Goal: Transaction & Acquisition: Purchase product/service

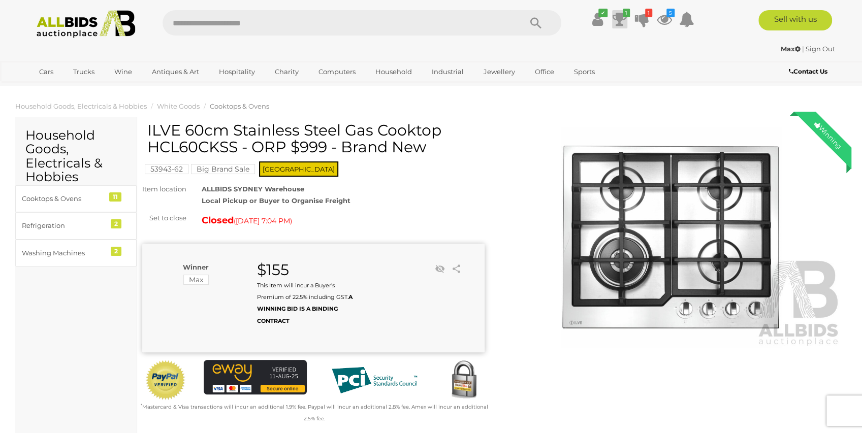
click at [617, 16] on icon at bounding box center [620, 19] width 14 height 18
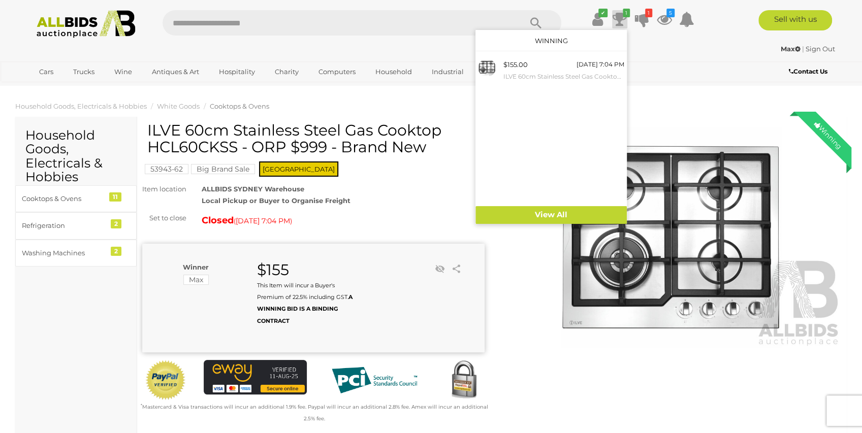
click at [642, 48] on div "Max | Sign Out" at bounding box center [431, 49] width 808 height 12
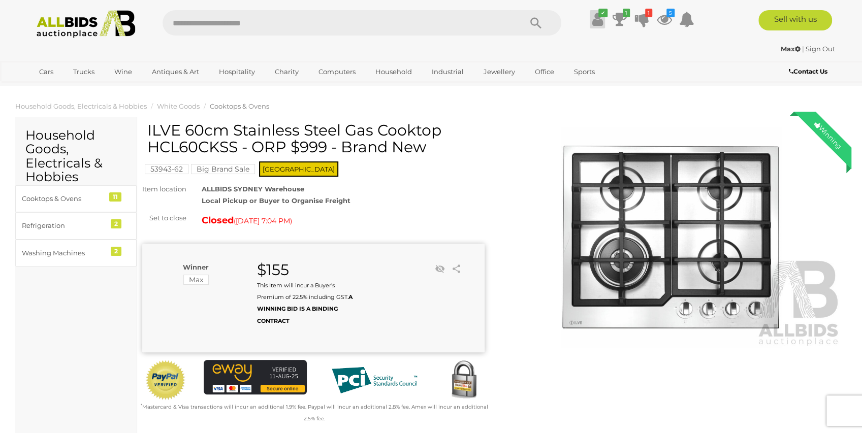
click at [601, 13] on icon "✔" at bounding box center [603, 13] width 9 height 9
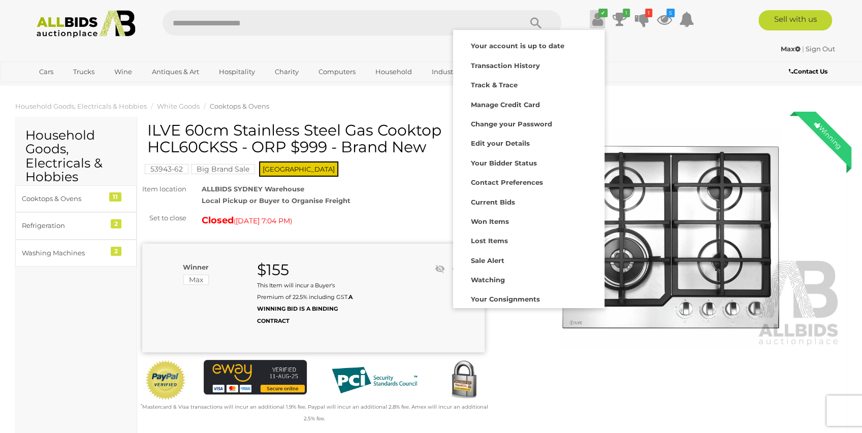
click at [642, 43] on div "Max | Sign Out" at bounding box center [431, 49] width 808 height 12
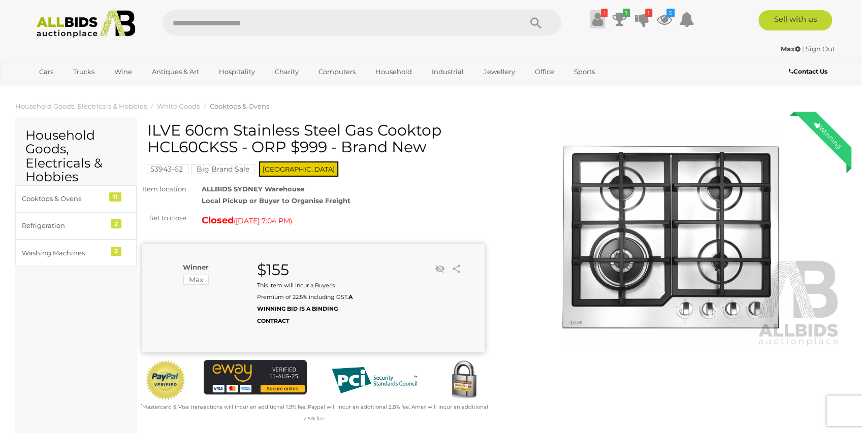
click at [603, 12] on icon "!" at bounding box center [604, 13] width 7 height 9
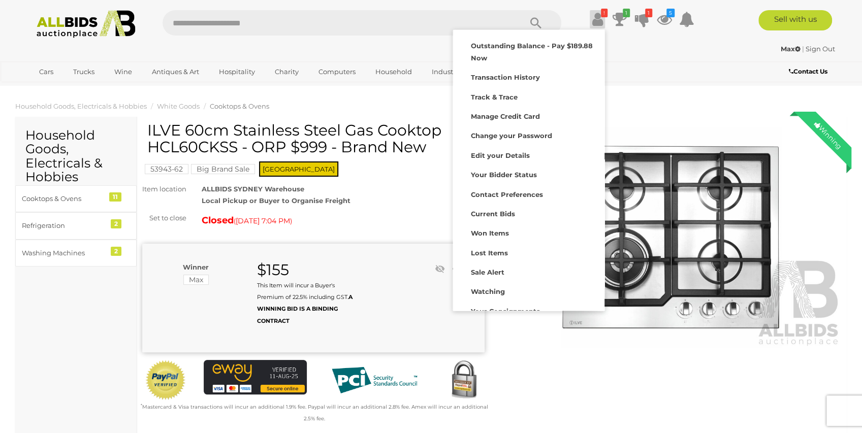
click at [691, 48] on div "Max | Sign Out" at bounding box center [431, 49] width 808 height 12
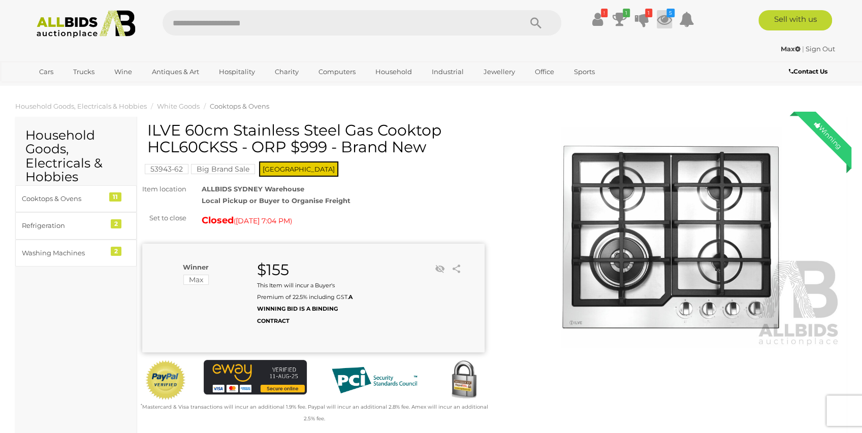
click at [667, 21] on icon at bounding box center [664, 19] width 15 height 18
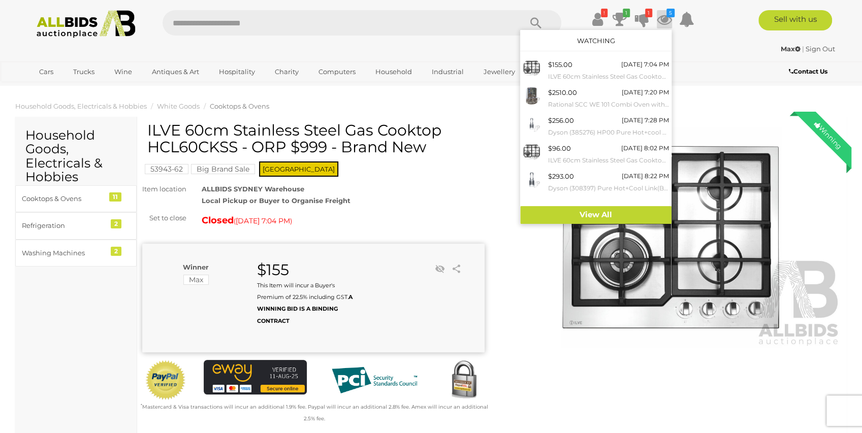
click at [709, 54] on div "Max | Sign Out" at bounding box center [431, 49] width 808 height 12
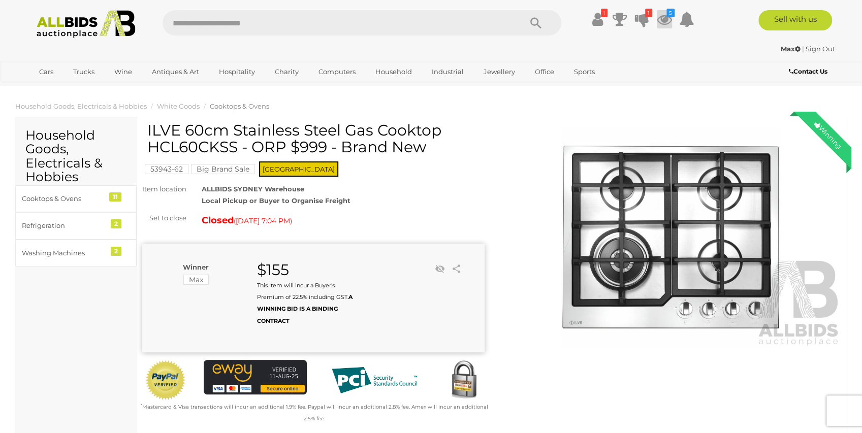
click at [662, 18] on icon at bounding box center [664, 19] width 15 height 18
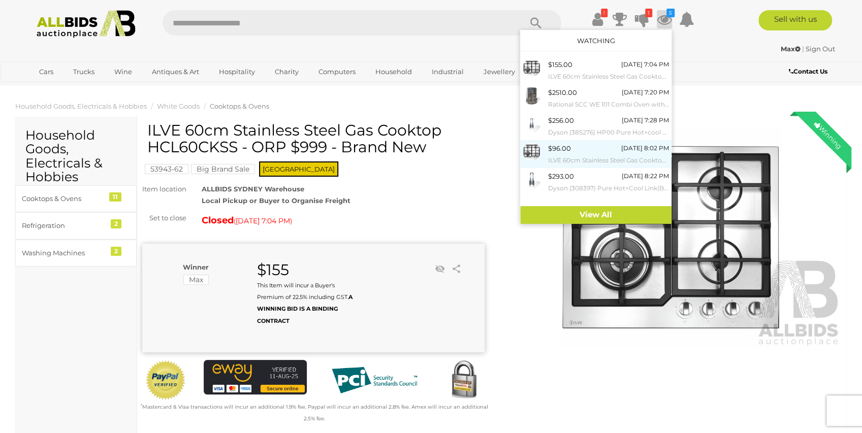
click at [558, 150] on span "$96.00" at bounding box center [559, 148] width 23 height 8
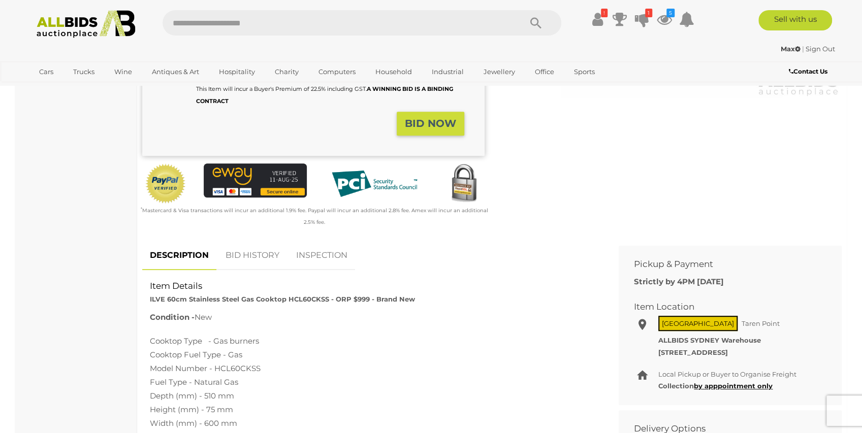
scroll to position [271, 0]
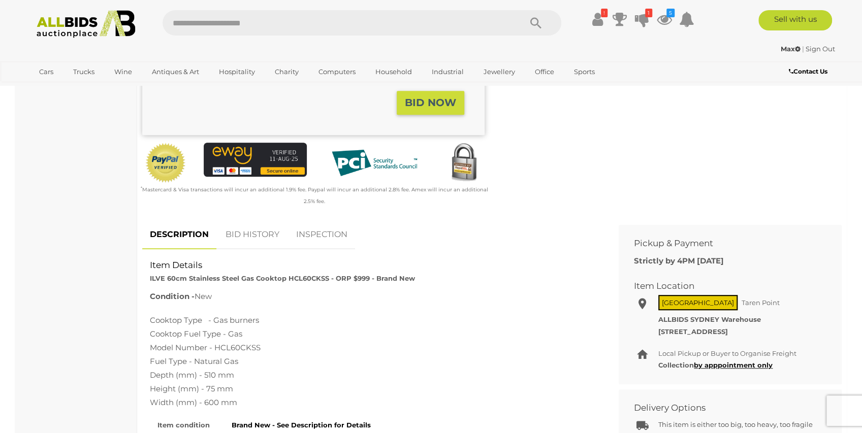
click at [255, 226] on link "BID HISTORY" at bounding box center [252, 235] width 69 height 30
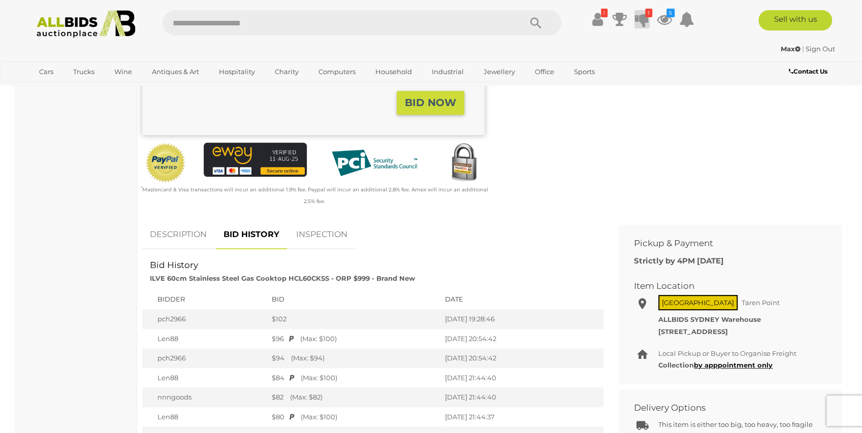
click at [645, 15] on icon "1" at bounding box center [648, 13] width 7 height 9
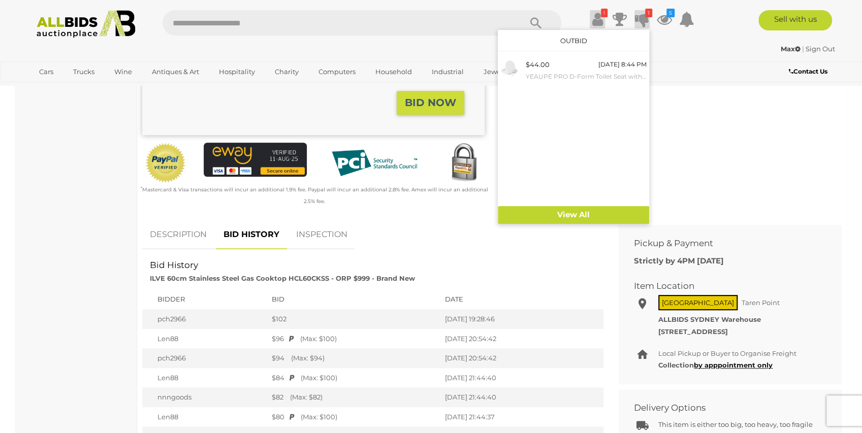
click at [599, 14] on icon at bounding box center [597, 19] width 11 height 18
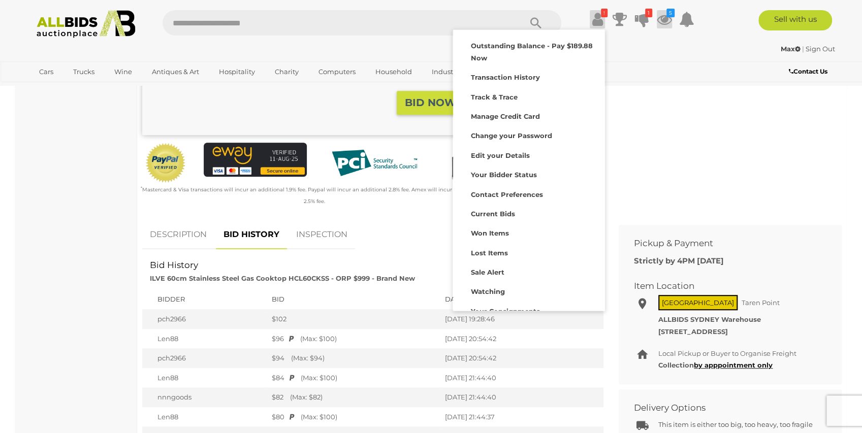
click at [668, 17] on icon "5" at bounding box center [671, 13] width 8 height 9
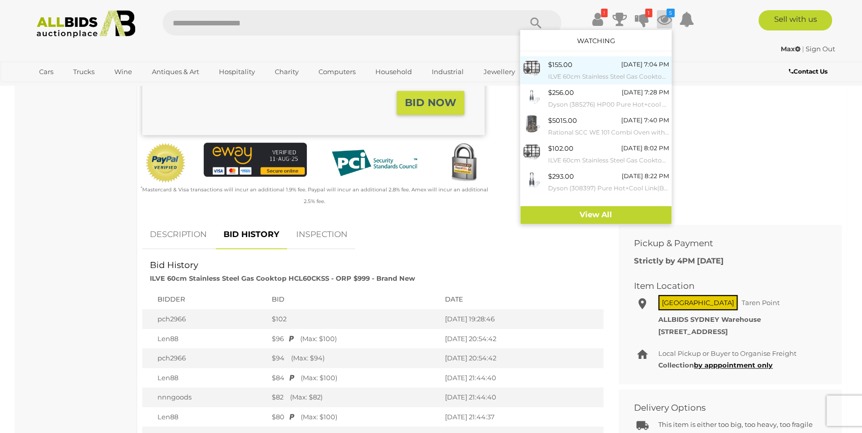
click at [576, 74] on small "ILVE 60cm Stainless Steel Gas Cooktop HCL60CKSS - ORP $999 - Brand New" at bounding box center [608, 76] width 121 height 11
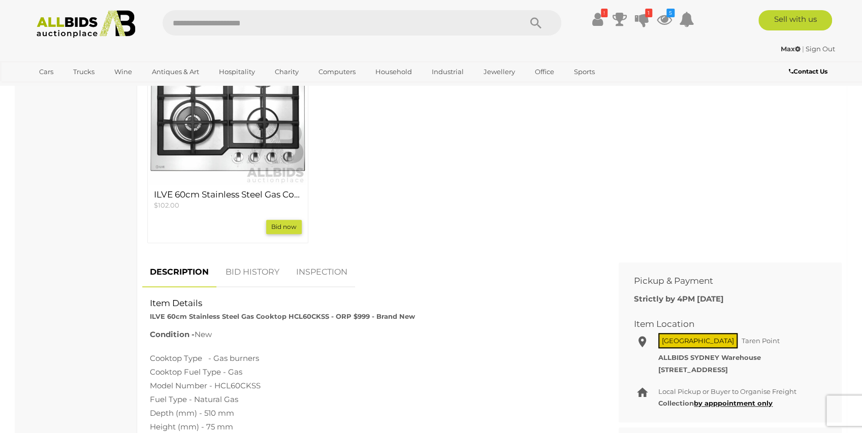
scroll to position [440, 0]
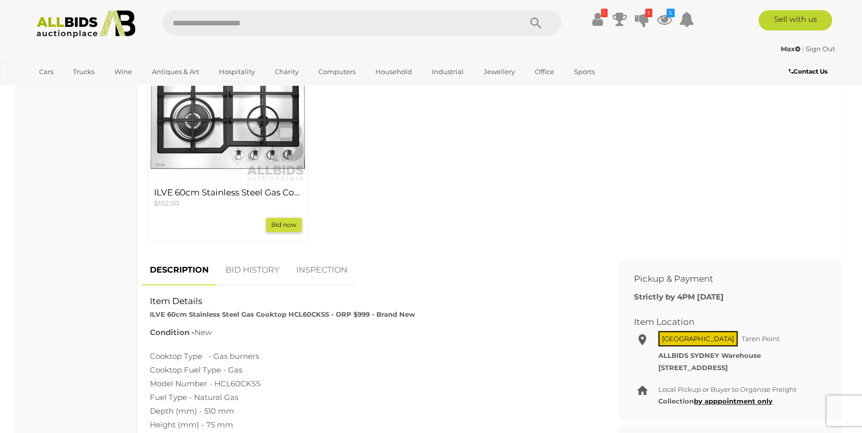
click at [261, 270] on link "BID HISTORY" at bounding box center [252, 271] width 69 height 30
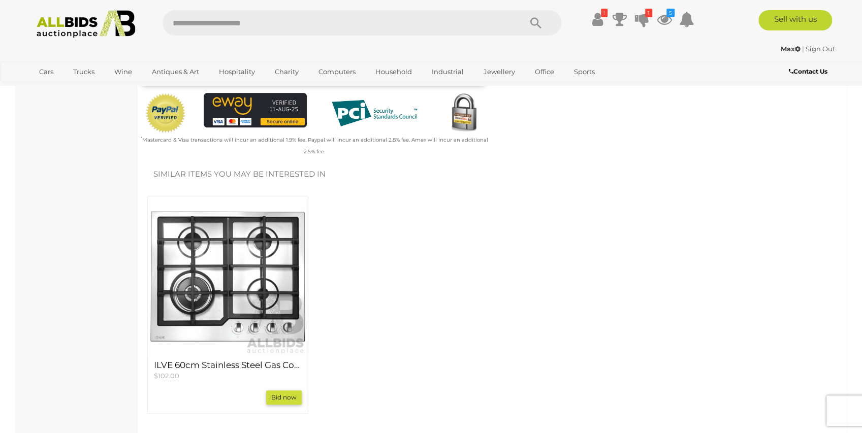
scroll to position [305, 0]
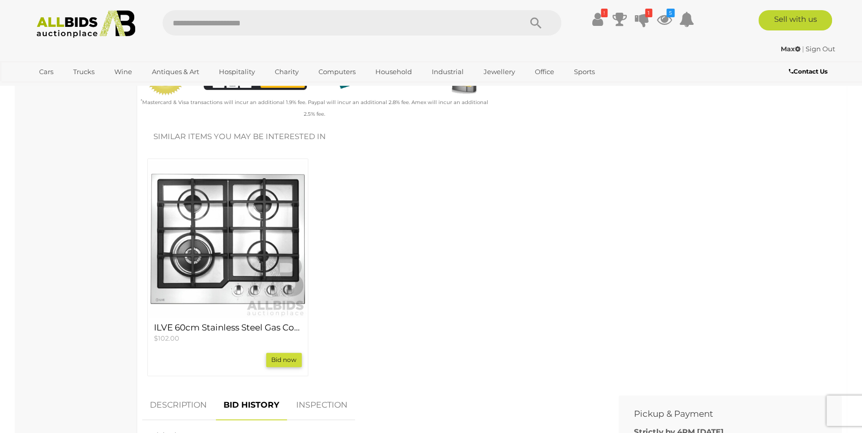
click at [236, 244] on img at bounding box center [227, 239] width 157 height 157
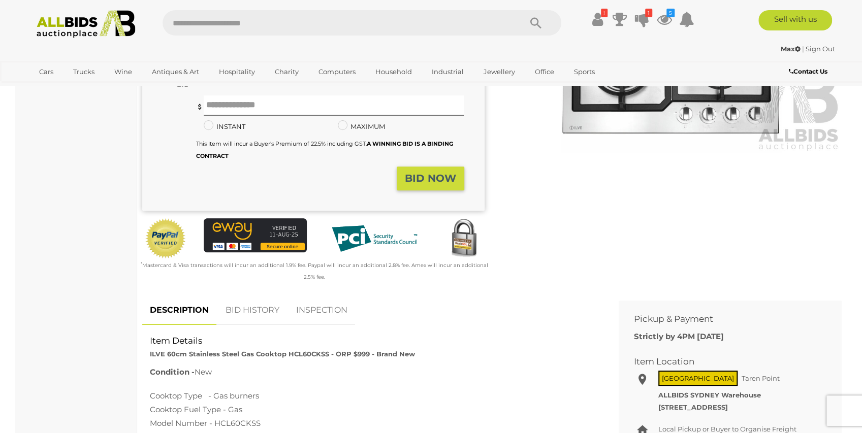
scroll to position [203, 0]
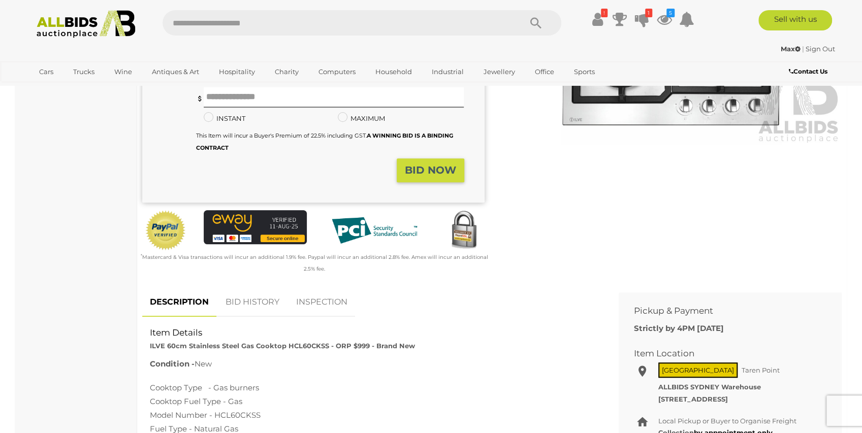
click at [267, 293] on link "BID HISTORY" at bounding box center [252, 303] width 69 height 30
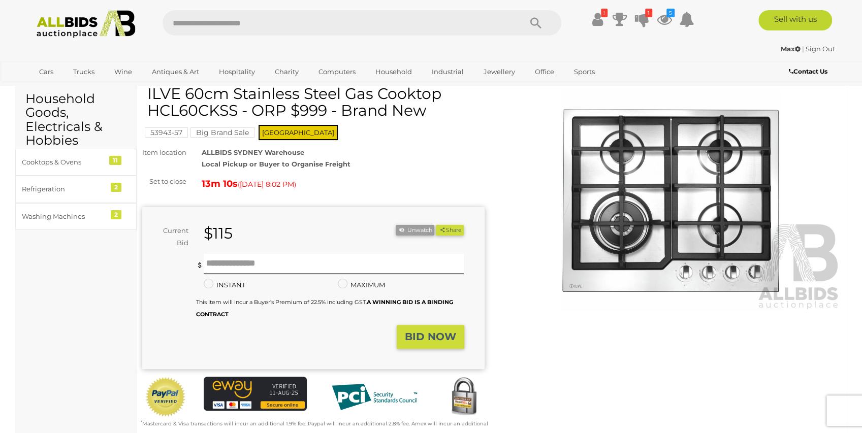
scroll to position [34, 0]
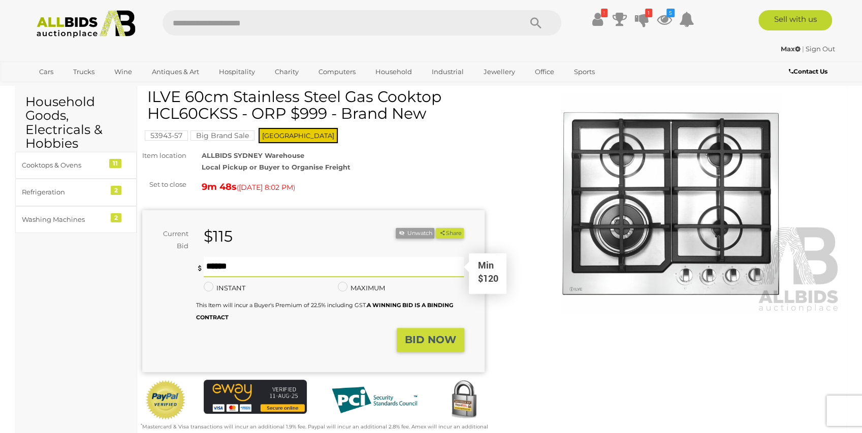
click at [295, 258] on input "text" at bounding box center [334, 267] width 261 height 20
click at [273, 260] on input "text" at bounding box center [334, 267] width 261 height 20
click at [270, 260] on input "text" at bounding box center [334, 267] width 261 height 20
click at [276, 261] on input "text" at bounding box center [334, 267] width 261 height 20
type input "***"
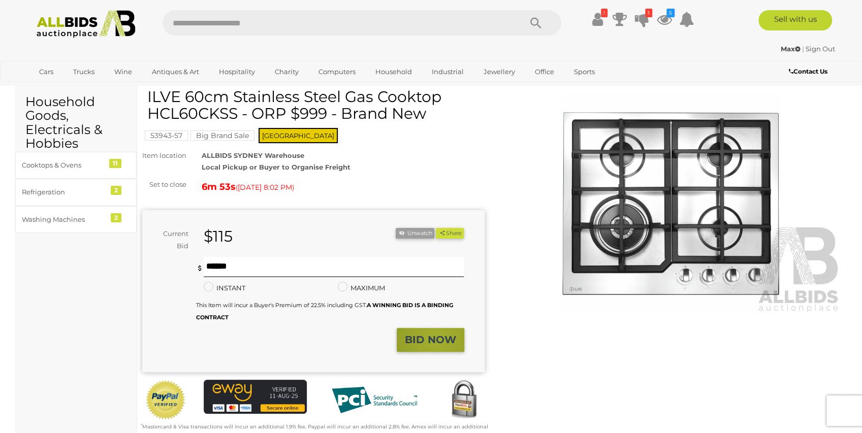
click at [438, 334] on strong "BID NOW" at bounding box center [430, 340] width 51 height 12
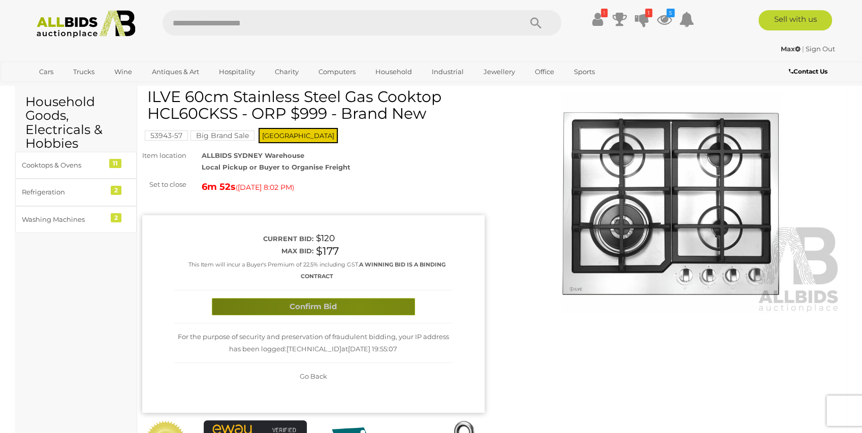
click at [359, 308] on button "Confirm Bid" at bounding box center [313, 307] width 203 height 18
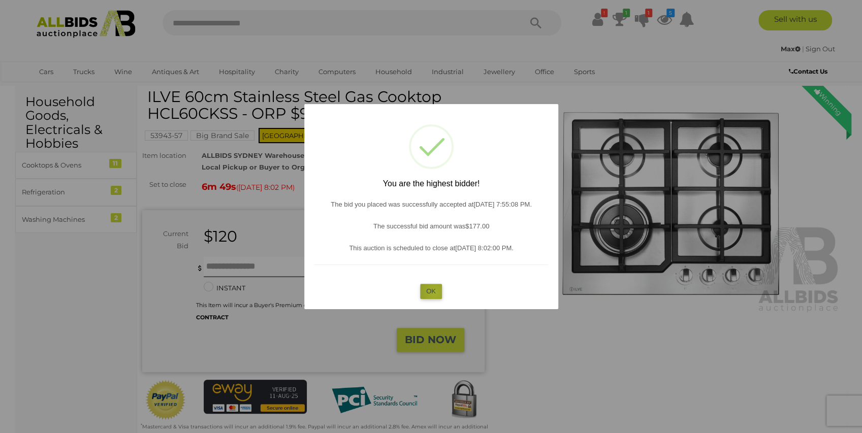
click at [435, 292] on button "OK" at bounding box center [431, 291] width 22 height 15
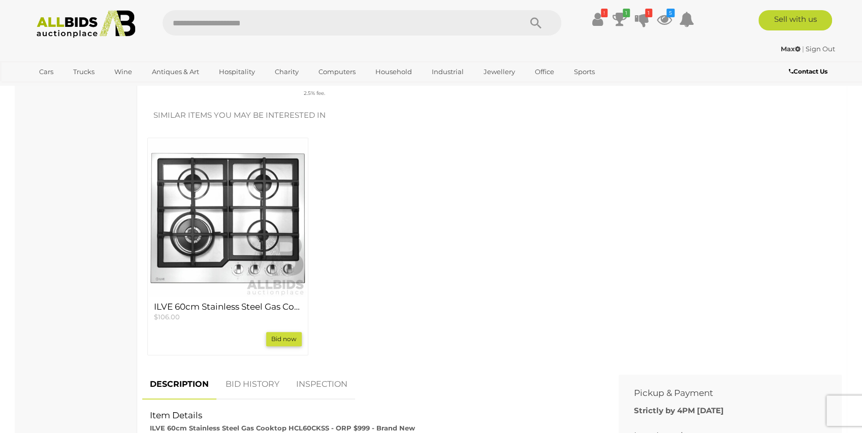
scroll to position [338, 0]
click at [267, 243] on img at bounding box center [227, 217] width 157 height 157
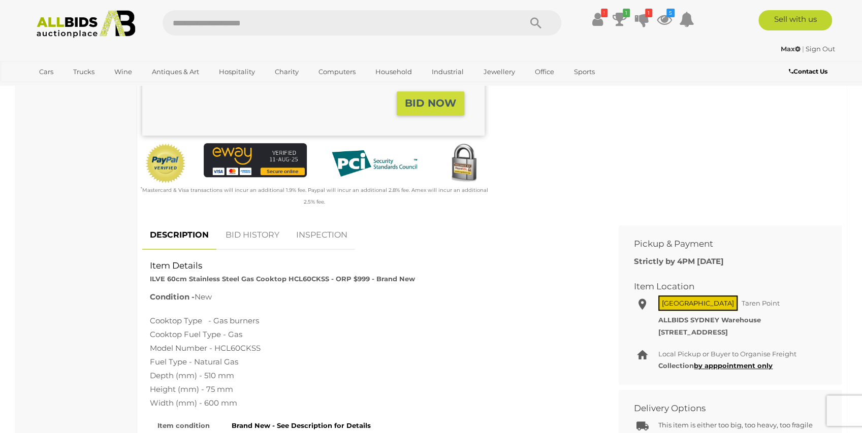
scroll to position [271, 0]
click at [250, 226] on link "BID HISTORY" at bounding box center [252, 235] width 69 height 30
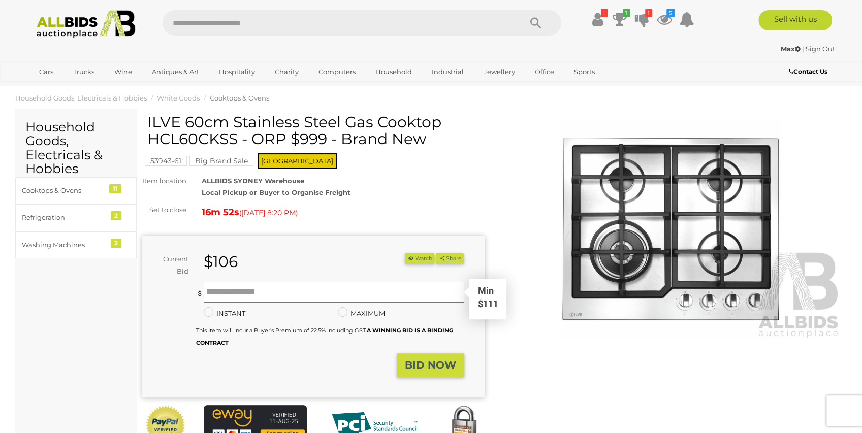
scroll to position [0, 0]
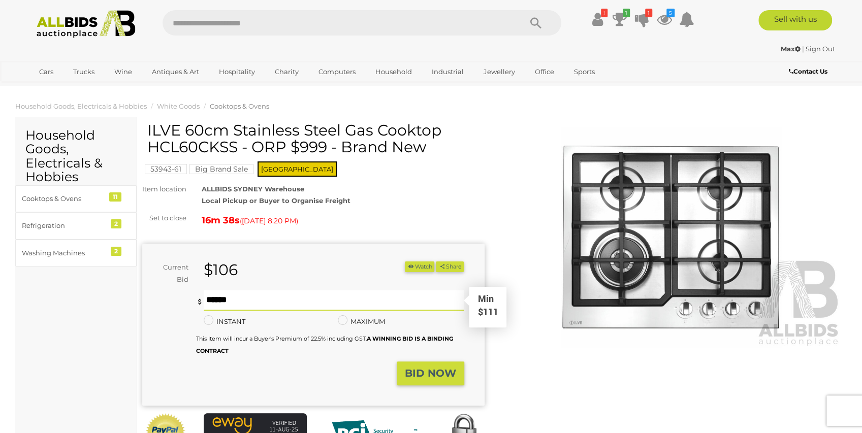
click at [300, 293] on input "text" at bounding box center [334, 301] width 261 height 20
click at [665, 19] on icon at bounding box center [664, 19] width 15 height 18
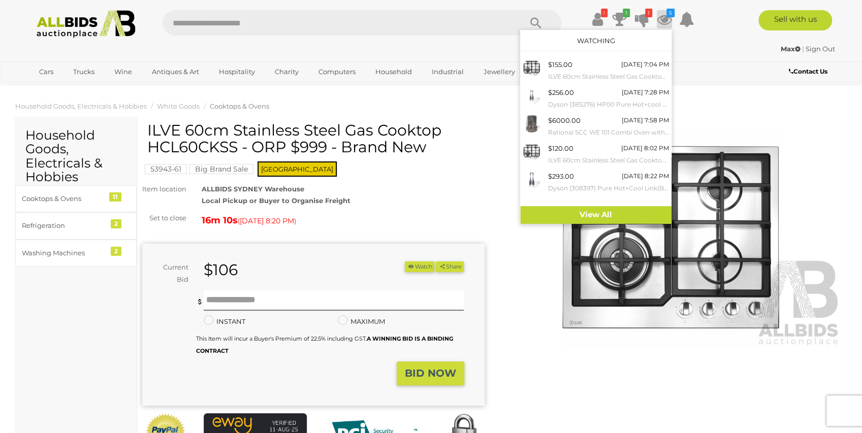
click at [719, 101] on ol "Household Goods, Electricals & Hobbies White Goods Cooktops & Ovens" at bounding box center [431, 106] width 862 height 17
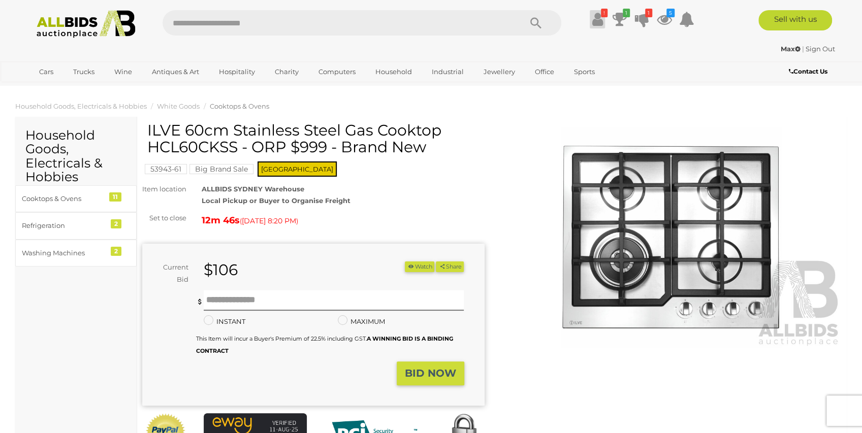
click at [601, 14] on icon "!" at bounding box center [604, 13] width 7 height 9
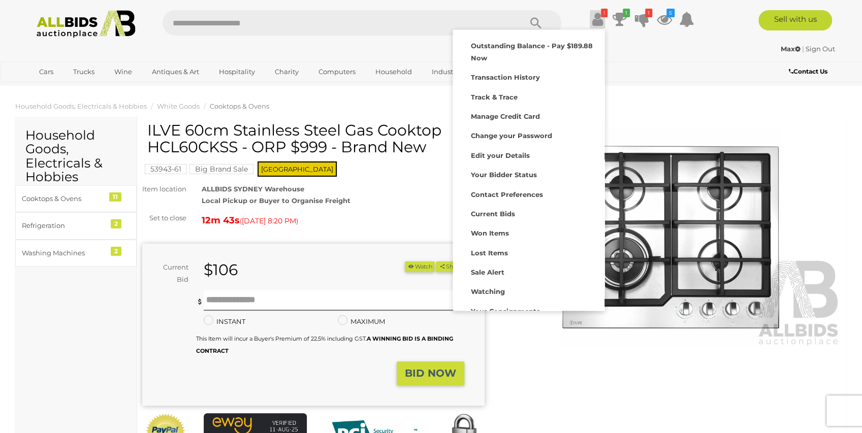
click at [716, 53] on div "Max | Sign Out" at bounding box center [431, 49] width 808 height 12
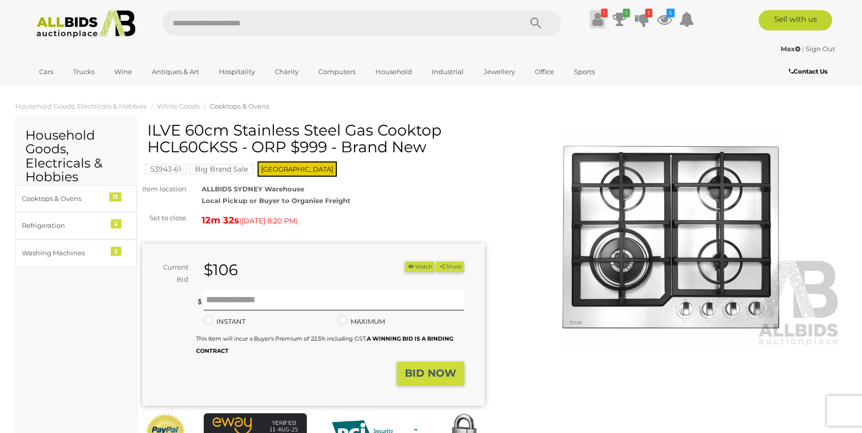
click at [602, 13] on icon "!" at bounding box center [604, 13] width 7 height 9
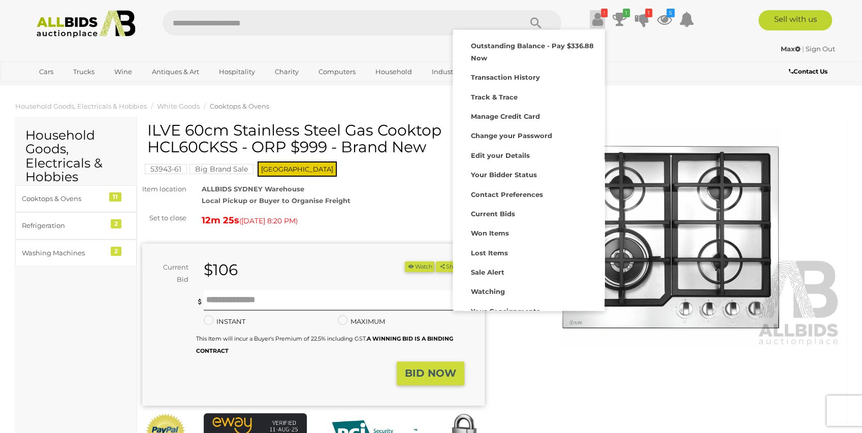
click at [703, 52] on div "Max | Sign Out" at bounding box center [431, 49] width 808 height 12
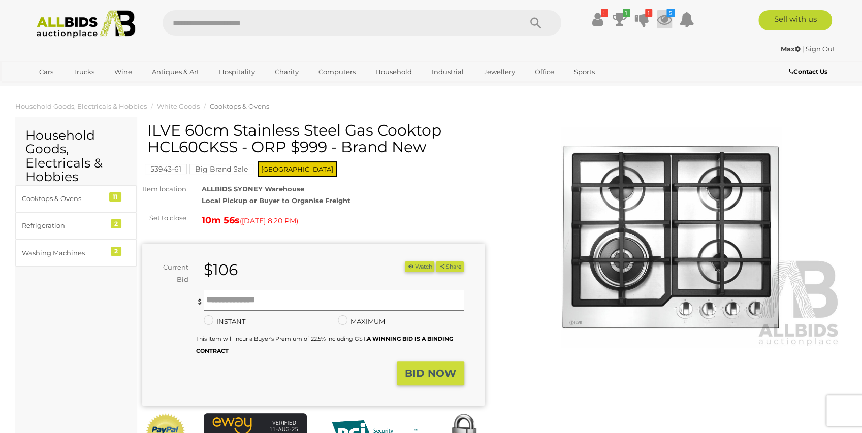
click at [667, 20] on icon at bounding box center [664, 19] width 15 height 18
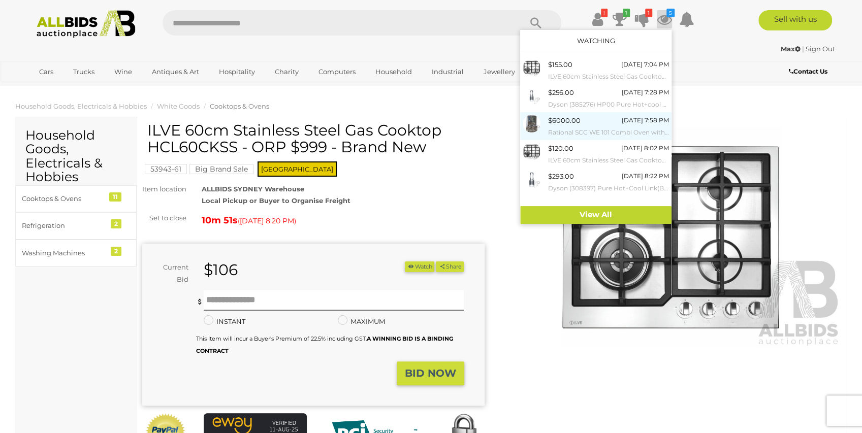
click at [571, 126] on div "$6000.00" at bounding box center [564, 121] width 33 height 12
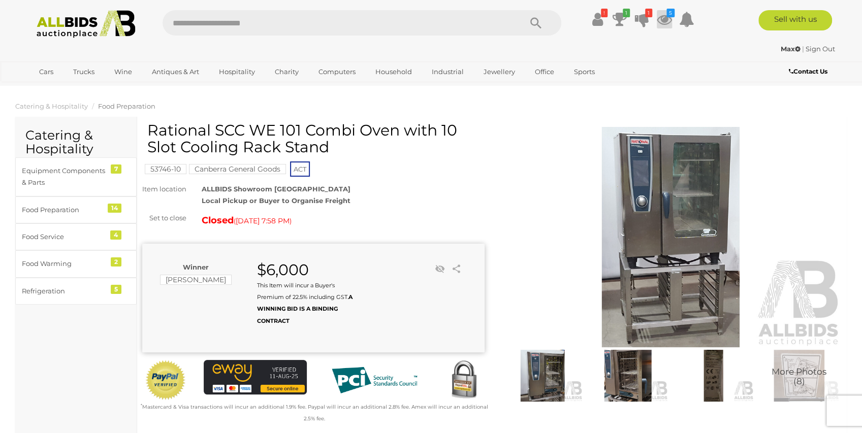
click at [667, 20] on icon at bounding box center [664, 19] width 15 height 18
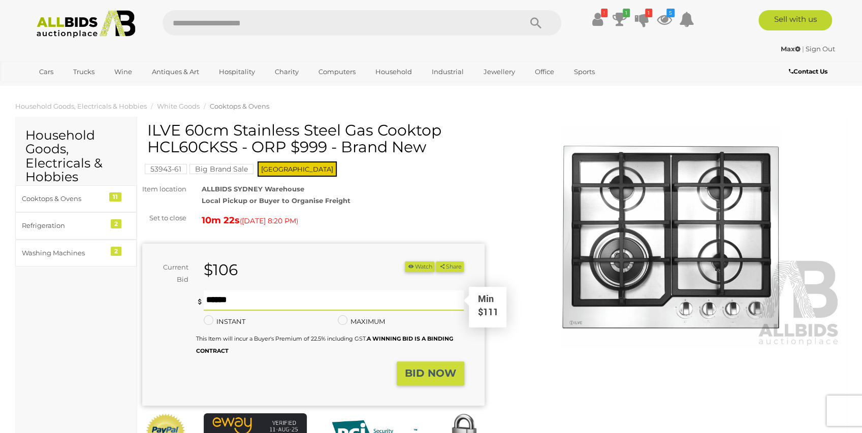
click at [270, 293] on input "text" at bounding box center [334, 301] width 261 height 20
click at [316, 294] on input "text" at bounding box center [334, 301] width 261 height 20
type input "***"
click at [420, 367] on strong "BID NOW" at bounding box center [430, 373] width 51 height 12
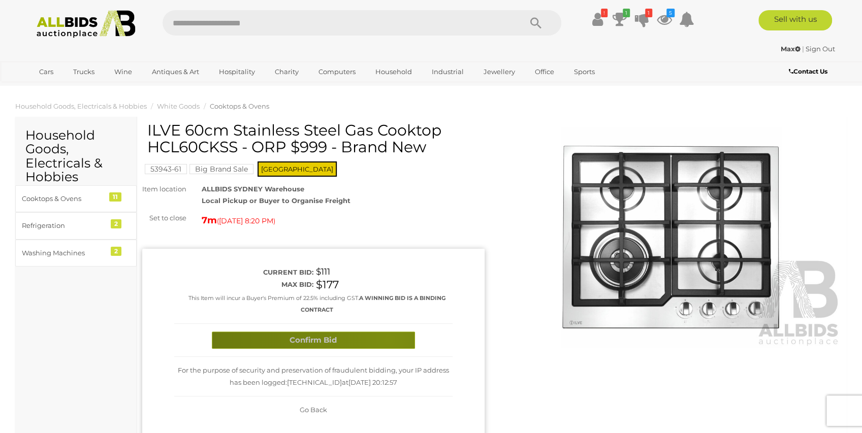
click at [389, 339] on button "Confirm Bid" at bounding box center [313, 341] width 203 height 18
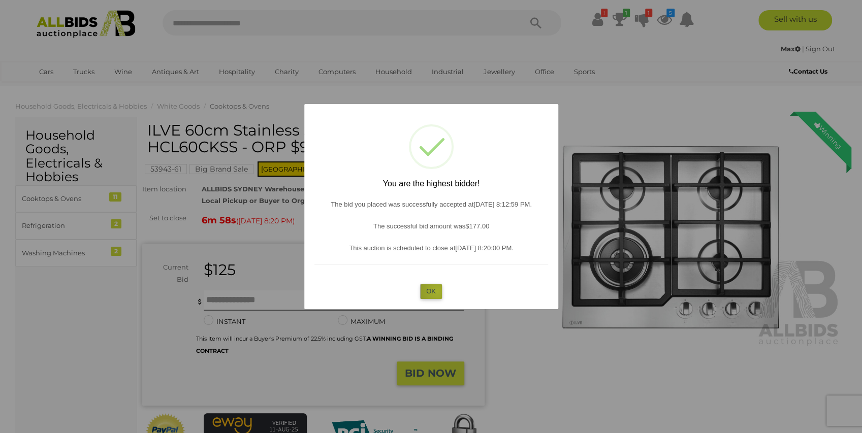
click at [438, 292] on button "OK" at bounding box center [431, 291] width 22 height 15
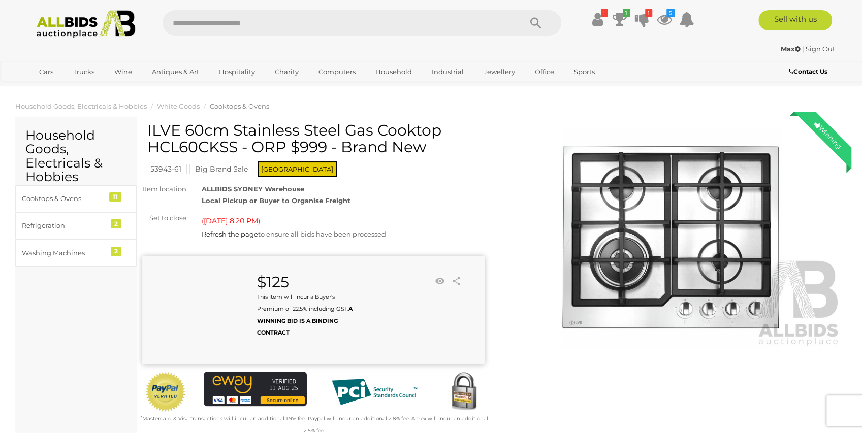
click at [213, 168] on mark "Big Brand Sale" at bounding box center [222, 169] width 64 height 10
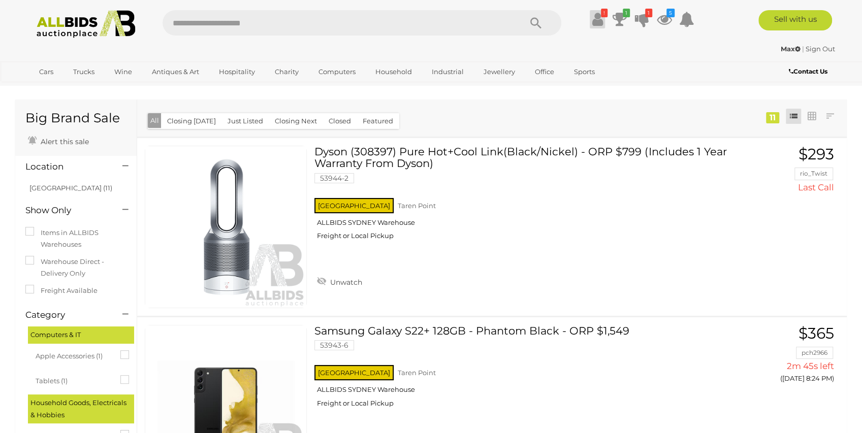
click at [596, 17] on icon at bounding box center [597, 19] width 11 height 18
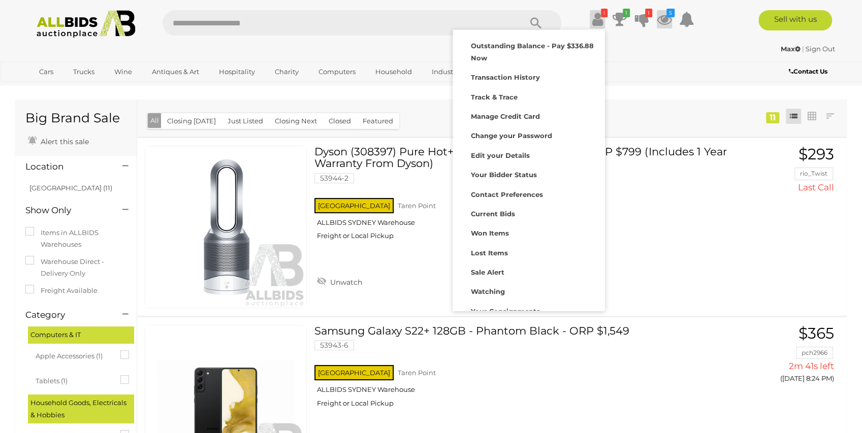
click at [663, 20] on icon at bounding box center [664, 19] width 15 height 18
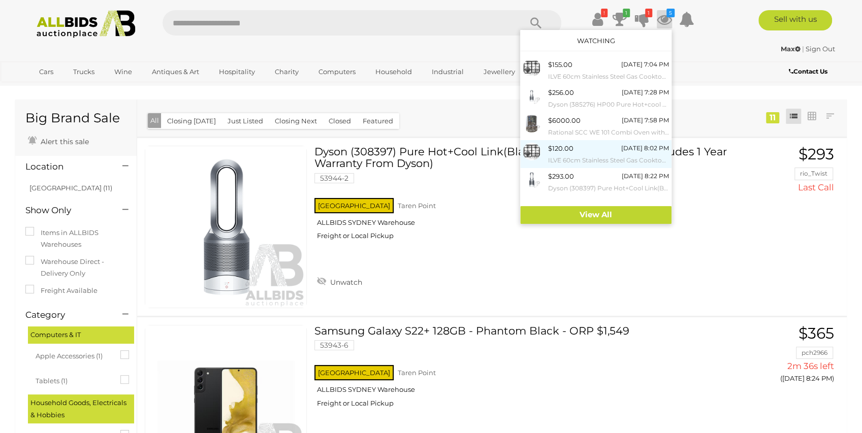
click at [557, 157] on small "ILVE 60cm Stainless Steel Gas Cooktop HCL60CKSS - ORP $999 - Brand New" at bounding box center [608, 160] width 121 height 11
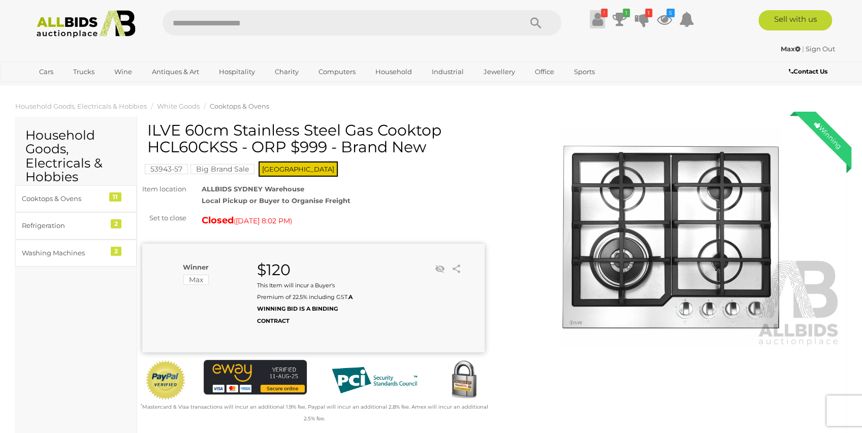
click at [598, 14] on icon at bounding box center [597, 19] width 11 height 18
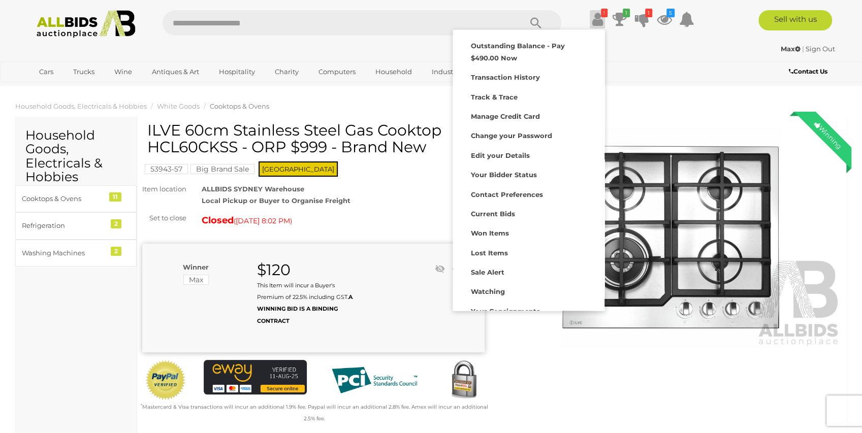
click at [672, 47] on div "Max | Sign Out" at bounding box center [431, 49] width 808 height 12
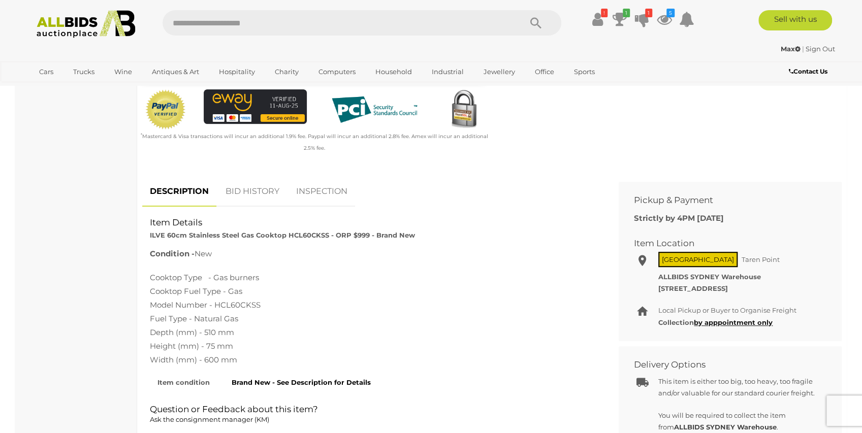
scroll to position [305, 0]
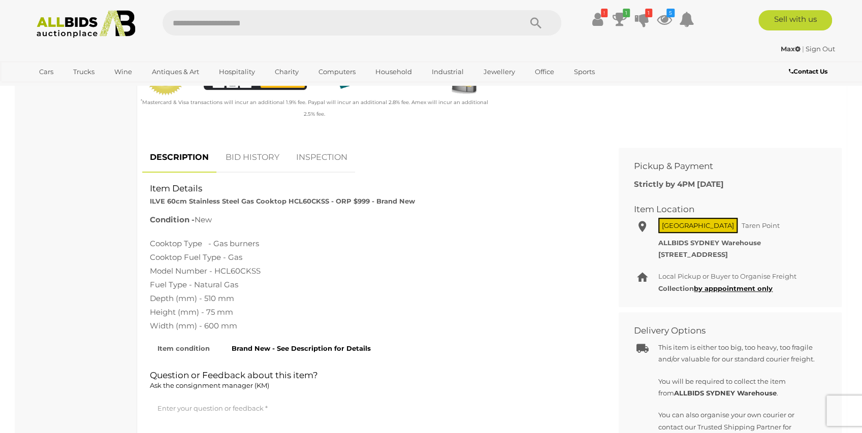
drag, startPoint x: 659, startPoint y: 253, endPoint x: 791, endPoint y: 253, distance: 132.1
click at [791, 253] on div "Local Pickup or Buyer to Organise Freight ALLBIDS [GEOGRAPHIC_DATA] [STREET_ADD…" at bounding box center [739, 249] width 161 height 24
copy strong "[STREET_ADDRESS]"
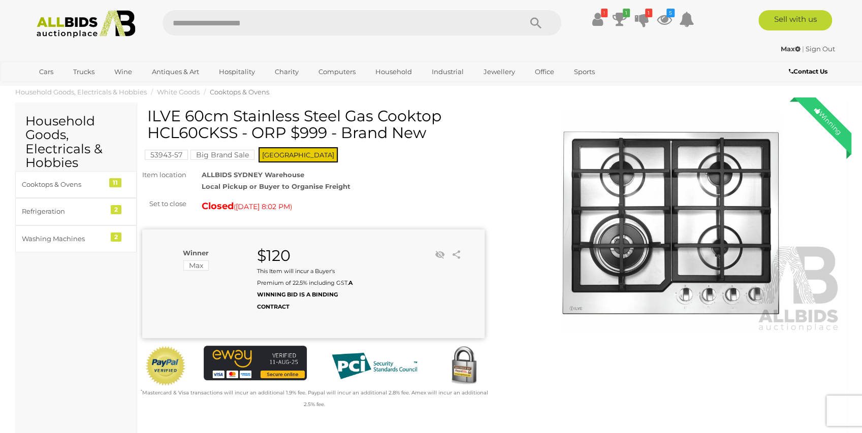
scroll to position [0, 0]
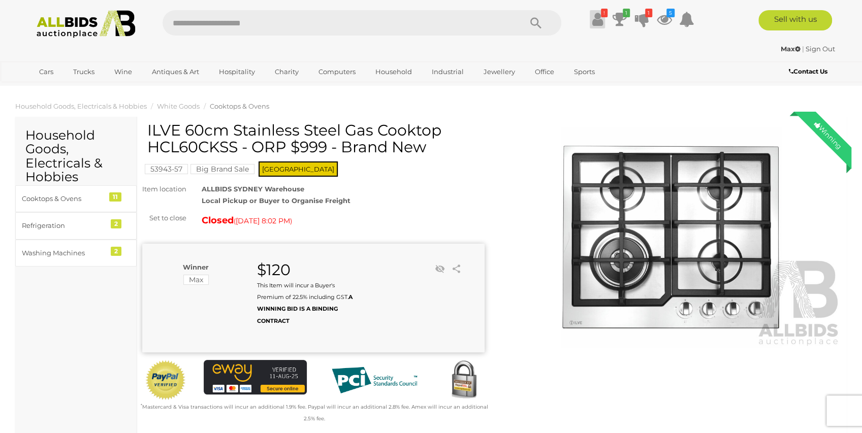
click at [593, 19] on icon at bounding box center [597, 19] width 11 height 18
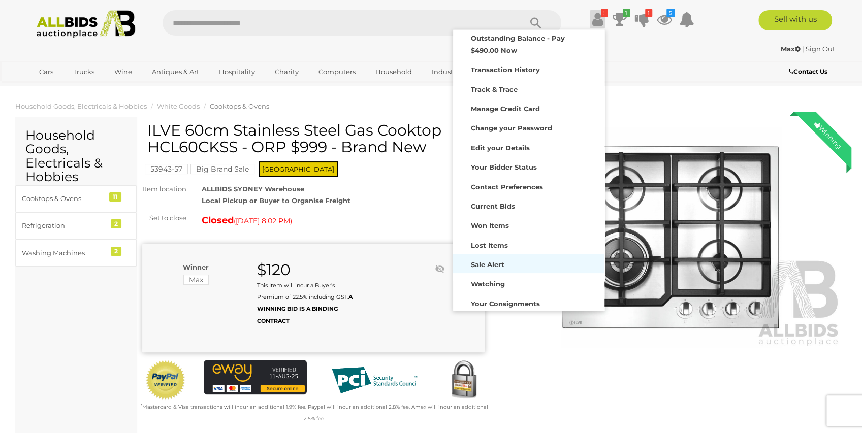
scroll to position [9, 0]
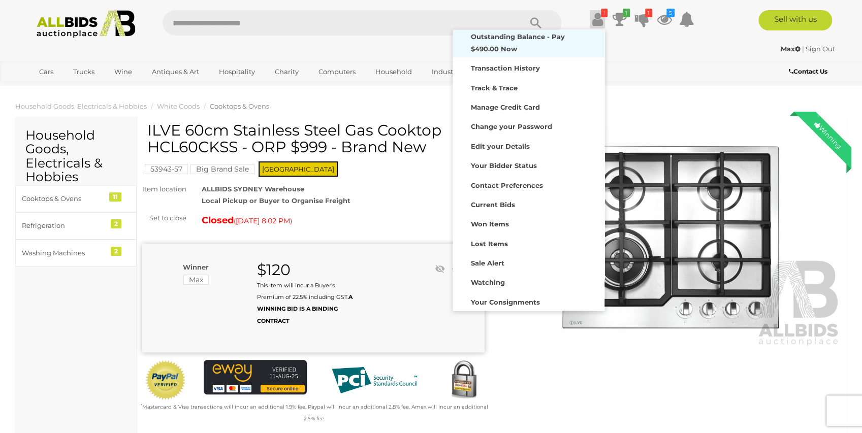
click at [497, 49] on strong "Outstanding Balance - Pay $490.00 Now" at bounding box center [518, 43] width 94 height 20
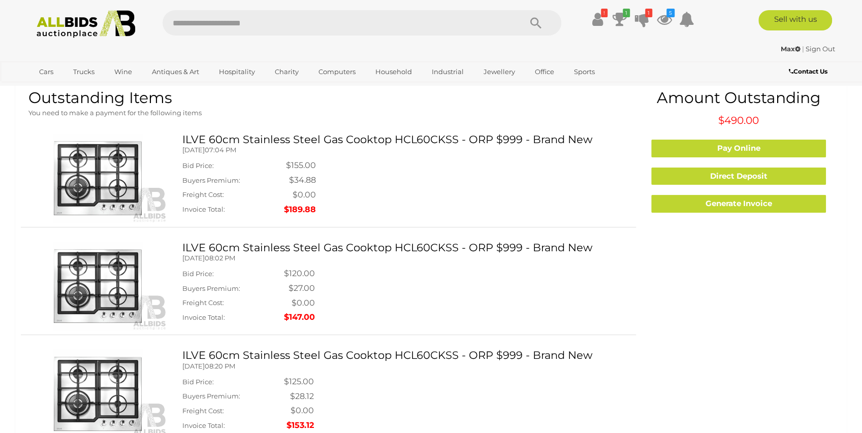
scroll to position [34, 0]
